Goal: Complete application form

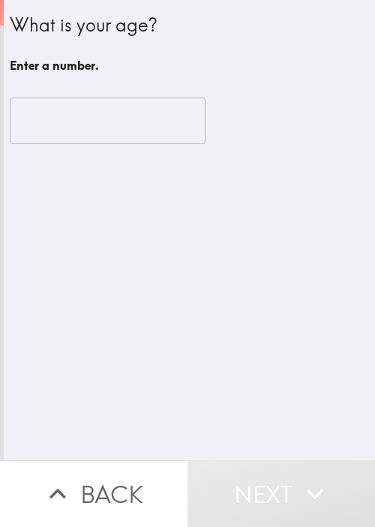
click at [233, 212] on div "What is your age? Enter a number. ​" at bounding box center [190, 230] width 372 height 460
click at [99, 101] on input "number" at bounding box center [108, 121] width 196 height 47
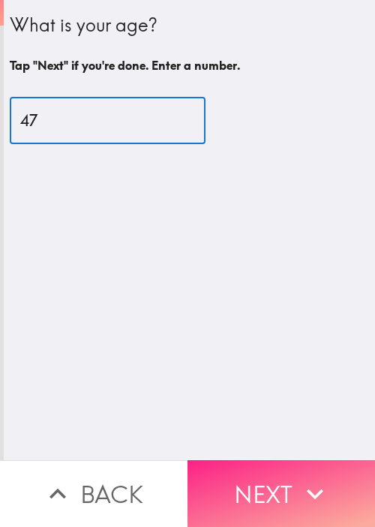
type input "47"
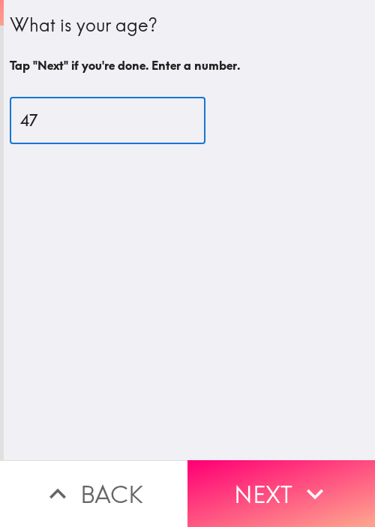
click at [279, 480] on button "Next" at bounding box center [282, 493] width 188 height 67
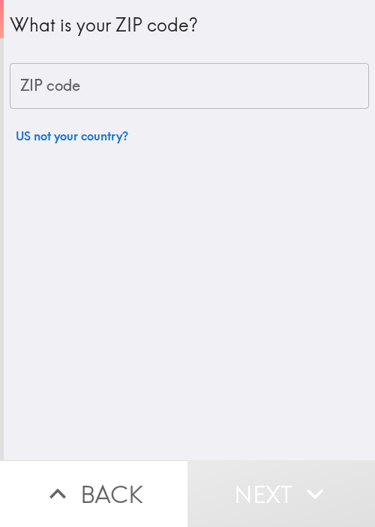
click at [162, 67] on input "ZIP code" at bounding box center [190, 86] width 360 height 47
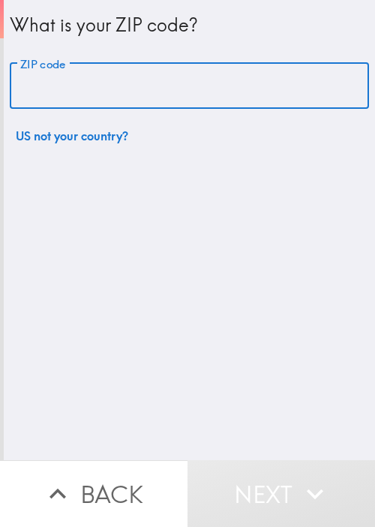
paste input "33621"
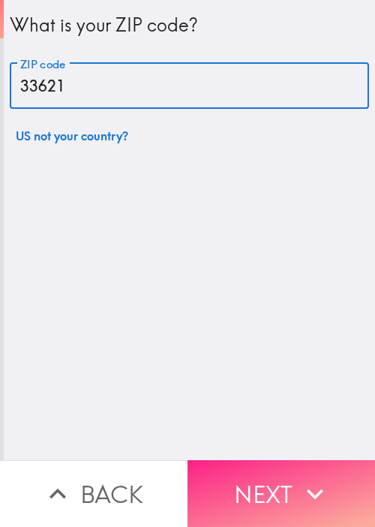
type input "33621"
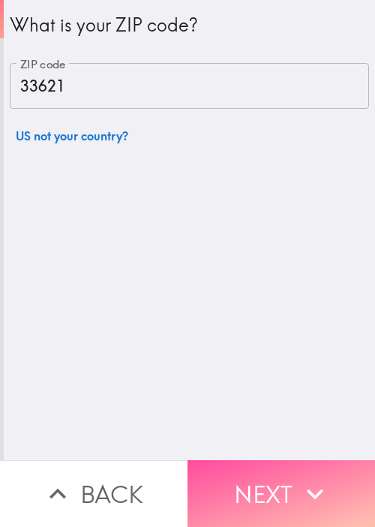
click at [278, 481] on button "Next" at bounding box center [282, 493] width 188 height 67
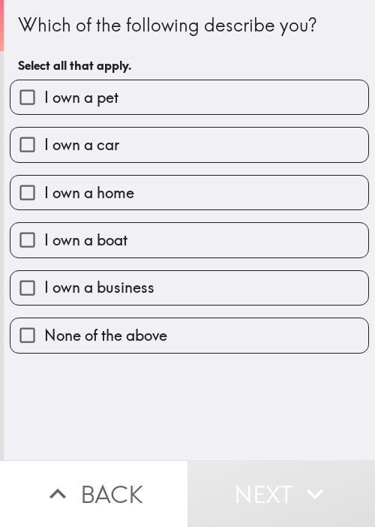
click at [144, 99] on label "I own a pet" at bounding box center [190, 97] width 358 height 34
click at [44, 99] on input "I own a pet" at bounding box center [28, 97] width 34 height 34
checkbox input "true"
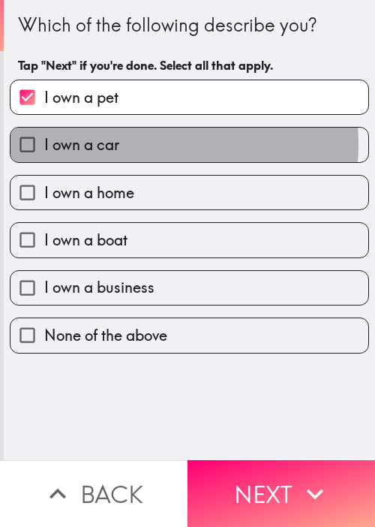
click at [119, 143] on label "I own a car" at bounding box center [190, 145] width 358 height 34
click at [44, 143] on input "I own a car" at bounding box center [28, 145] width 34 height 34
checkbox input "true"
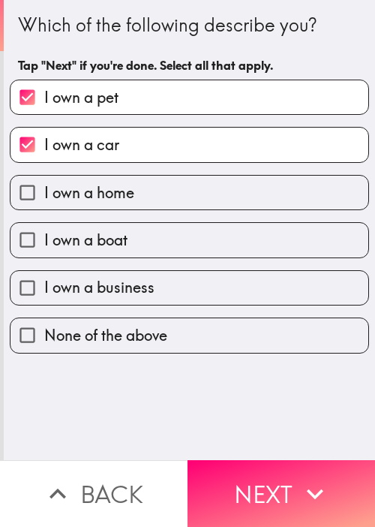
click at [117, 182] on span "I own a home" at bounding box center [89, 192] width 90 height 21
click at [44, 182] on input "I own a home" at bounding box center [28, 193] width 34 height 34
checkbox input "true"
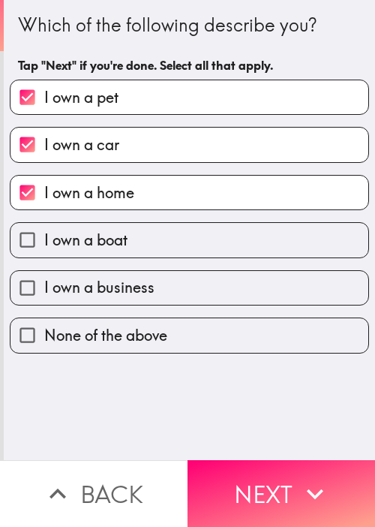
click at [117, 228] on label "I own a boat" at bounding box center [190, 240] width 358 height 34
click at [44, 228] on input "I own a boat" at bounding box center [28, 240] width 34 height 34
checkbox input "true"
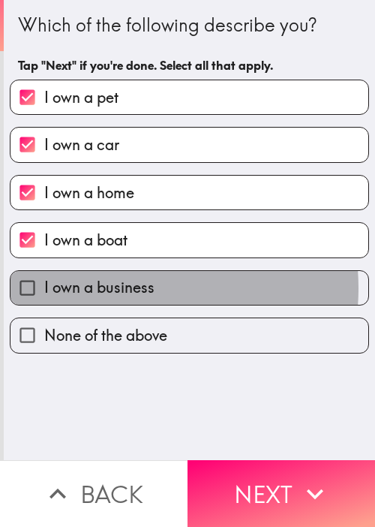
click at [114, 287] on span "I own a business" at bounding box center [99, 287] width 110 height 21
click at [44, 287] on input "I own a business" at bounding box center [28, 288] width 34 height 34
checkbox input "true"
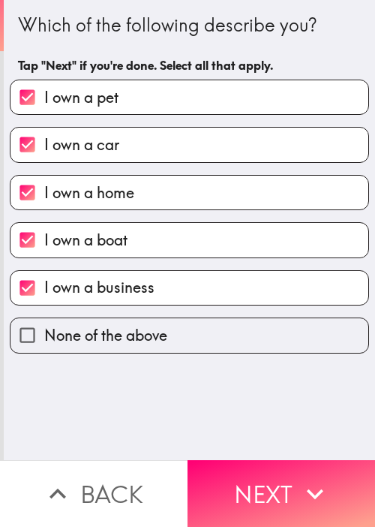
click at [260, 469] on button "Next" at bounding box center [282, 493] width 188 height 67
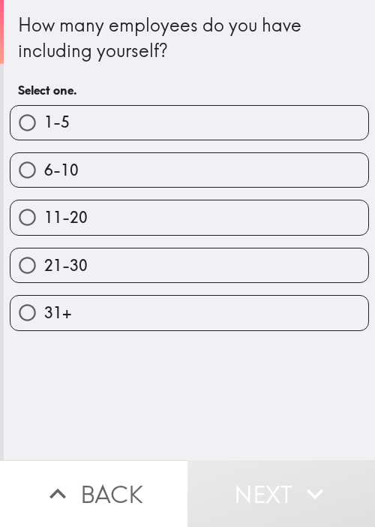
click at [218, 213] on label "11-20" at bounding box center [190, 217] width 358 height 34
click at [44, 213] on input "11-20" at bounding box center [28, 217] width 34 height 34
radio input "true"
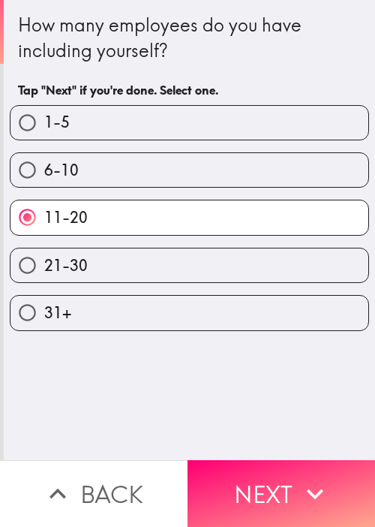
click at [249, 177] on label "6-10" at bounding box center [190, 170] width 358 height 34
click at [44, 177] on input "6-10" at bounding box center [28, 170] width 34 height 34
radio input "true"
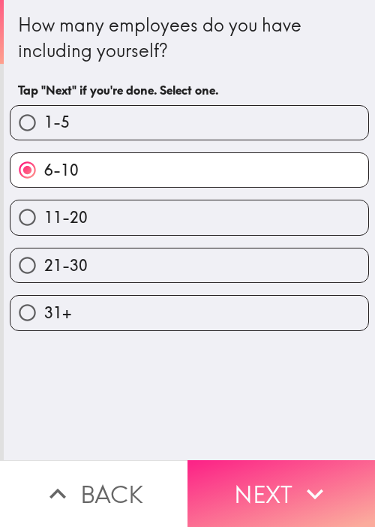
click at [285, 475] on button "Next" at bounding box center [282, 493] width 188 height 67
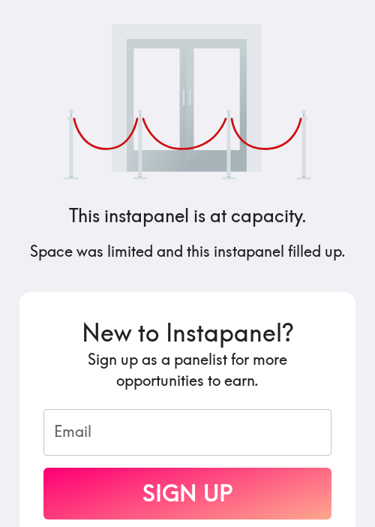
click at [138, 194] on div "This instapanel is at capacity. Space was limited and this instapanel filled up…" at bounding box center [188, 263] width 360 height 527
